Goal: Task Accomplishment & Management: Complete application form

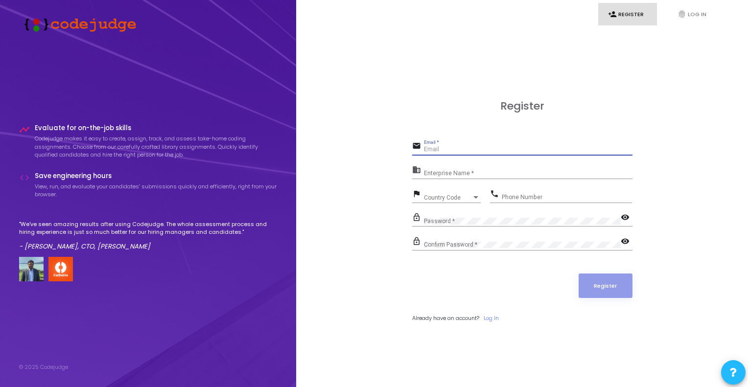
click at [447, 151] on input "Email *" at bounding box center [528, 149] width 209 height 7
type input "[EMAIL_ADDRESS][DOMAIN_NAME]"
click at [449, 169] on div "Enterprise Name *" at bounding box center [528, 171] width 209 height 15
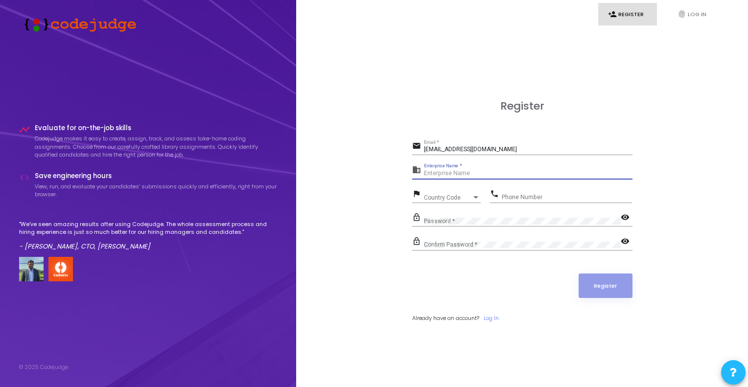
click at [436, 170] on input "Enterprise Name *" at bounding box center [528, 173] width 209 height 7
type input "Payonner"
click at [431, 200] on span "Country Code" at bounding box center [441, 197] width 35 height 6
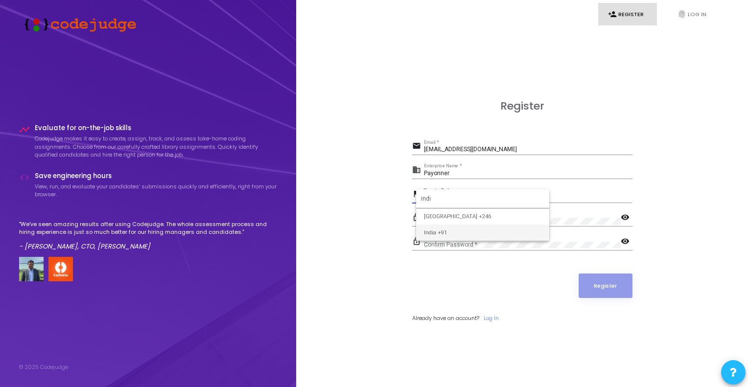
type input "indi"
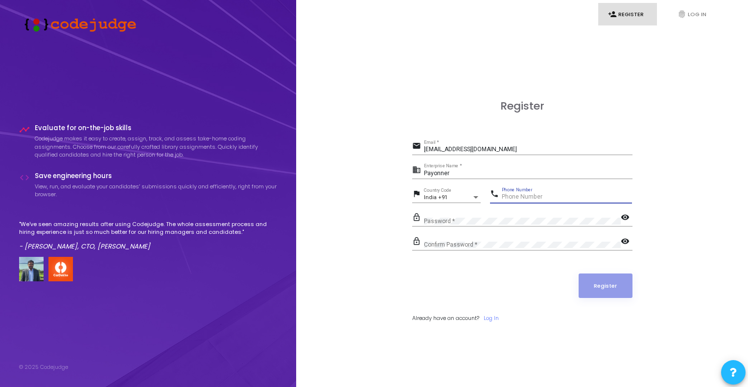
click at [524, 197] on input "Phone Number" at bounding box center [567, 197] width 130 height 7
type input "7398206639"
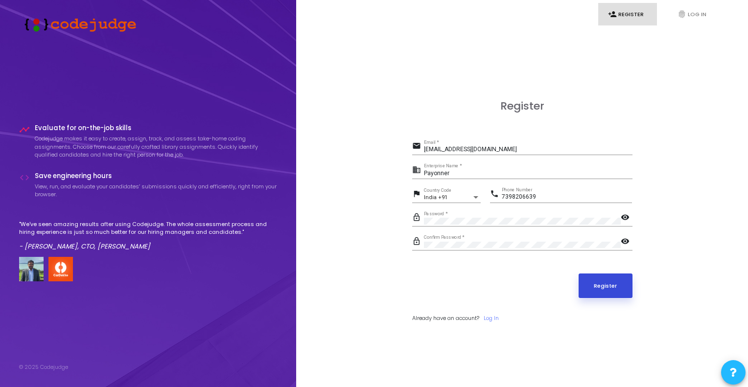
click at [607, 289] on button "Register" at bounding box center [606, 286] width 54 height 24
